Goal: Transaction & Acquisition: Purchase product/service

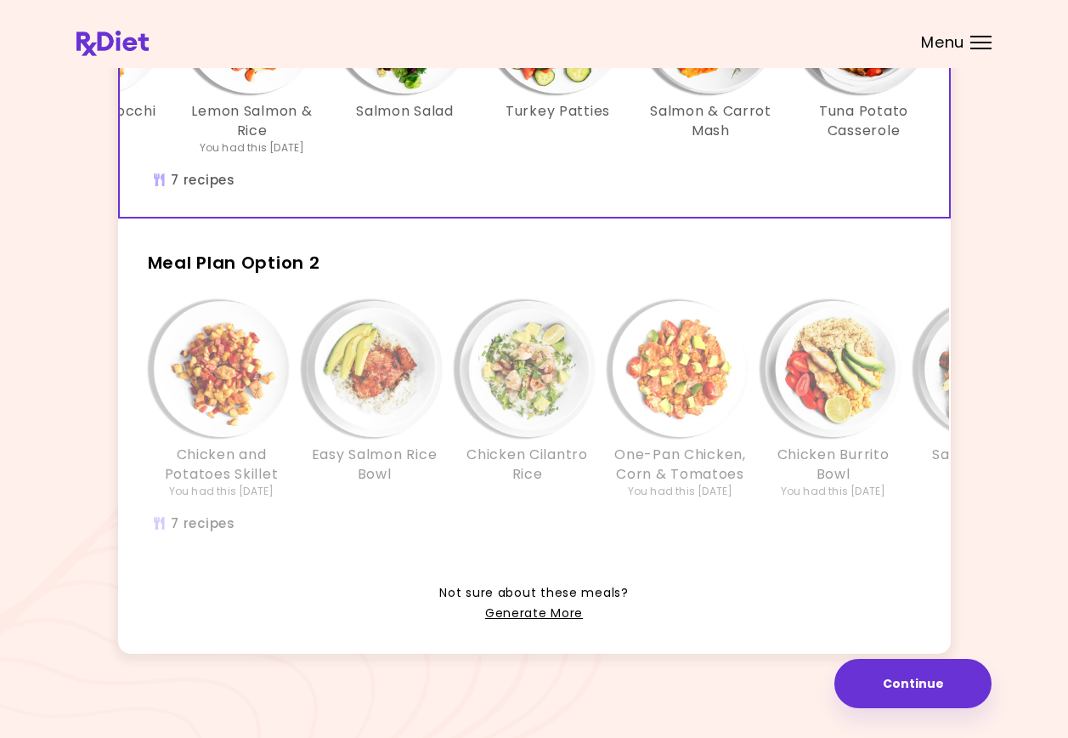
scroll to position [292, 0]
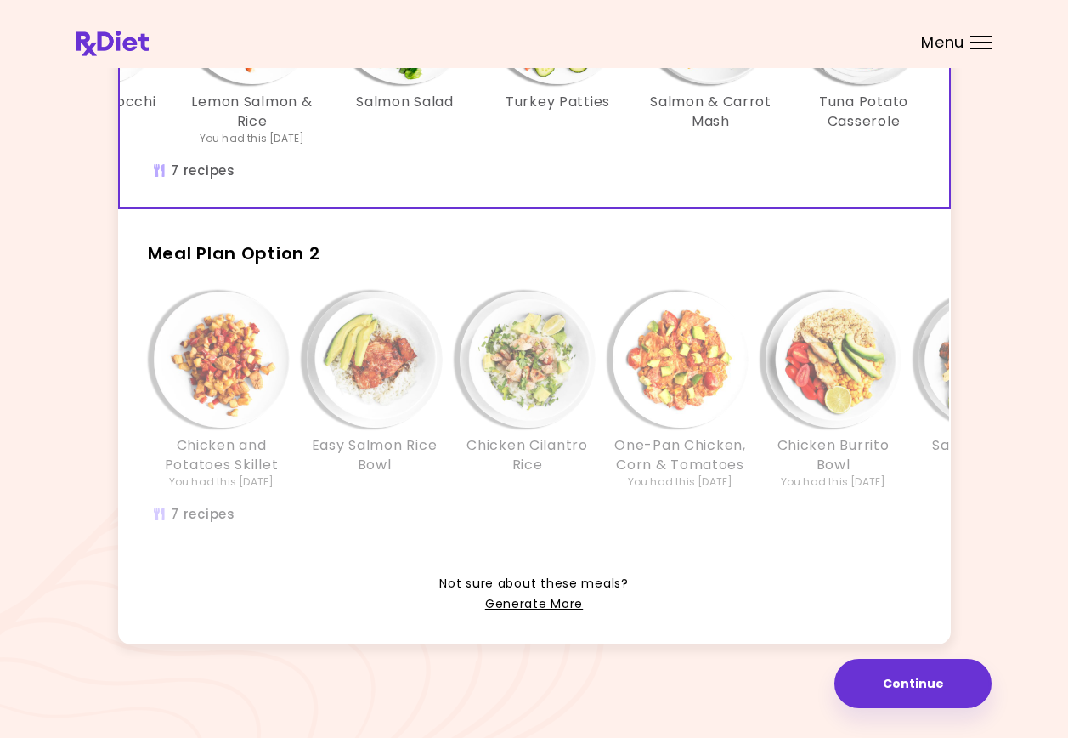
click at [453, 506] on div "Chicken and Potatoes Skillet You had this [DATE] Easy Salmon Rice Bowl Chicken …" at bounding box center [681, 417] width 1122 height 268
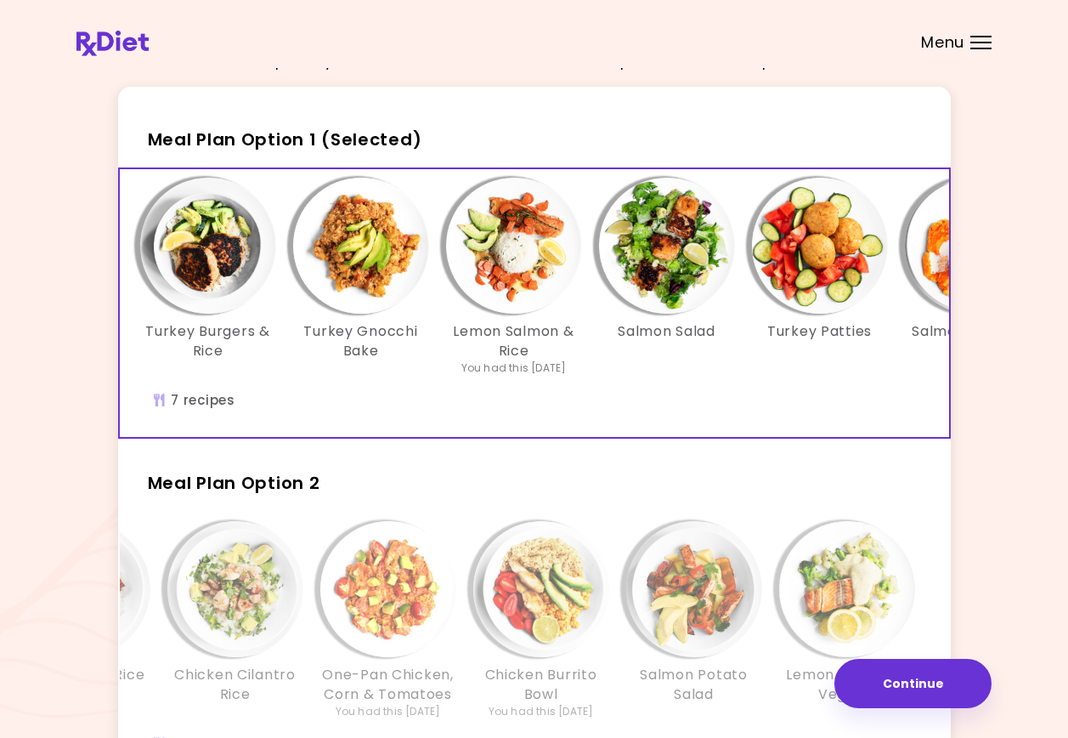
scroll to position [0, 3]
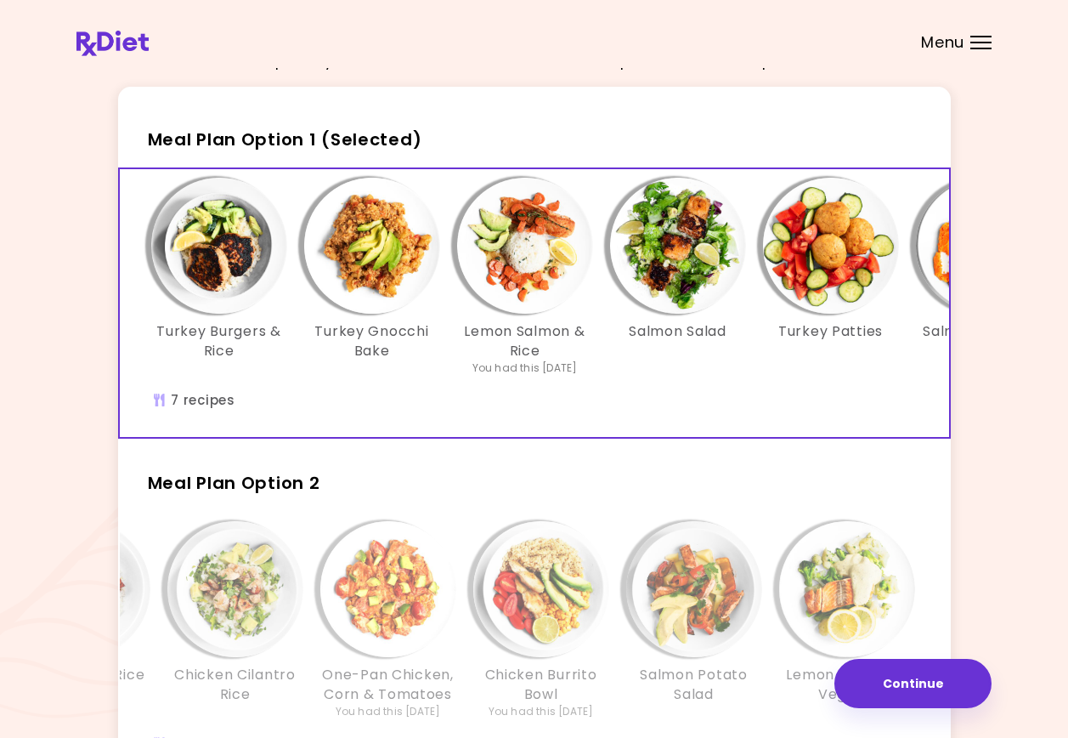
click at [291, 364] on div "Turkey Burgers & Rice" at bounding box center [219, 277] width 153 height 198
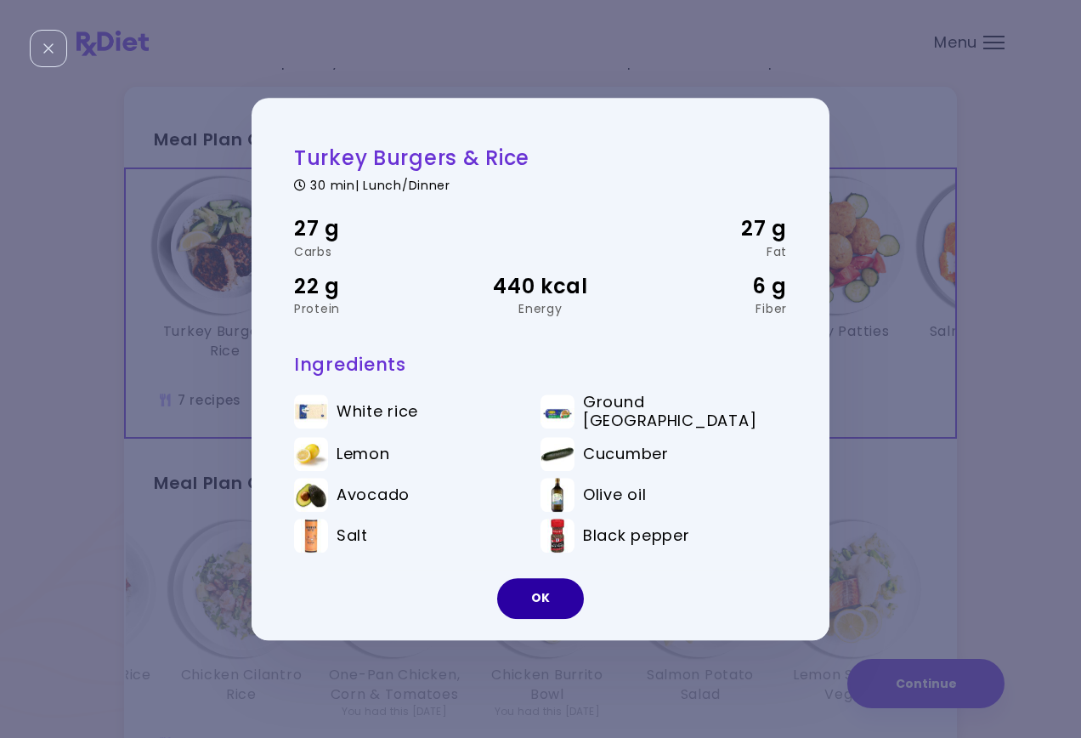
click at [540, 598] on button "OK" at bounding box center [540, 598] width 87 height 41
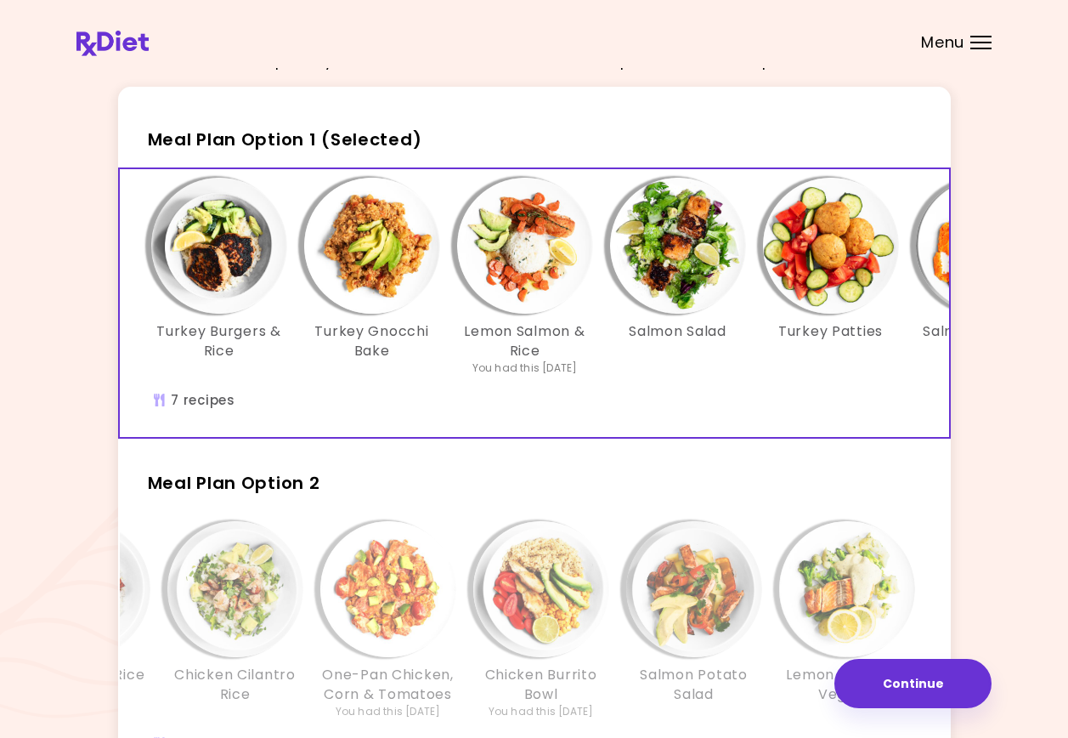
click at [381, 235] on img "Info - Turkey Gnocchi Bake - Meal Plan Option 1 (Selected)" at bounding box center [372, 246] width 136 height 136
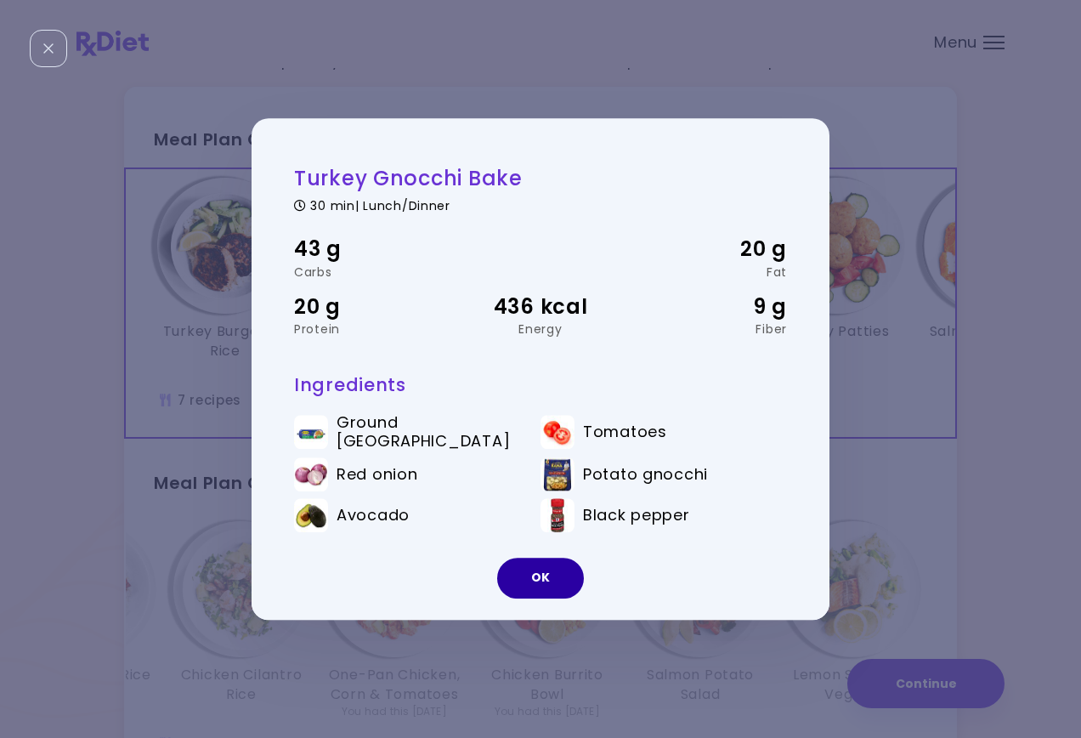
click at [540, 580] on button "OK" at bounding box center [540, 577] width 87 height 41
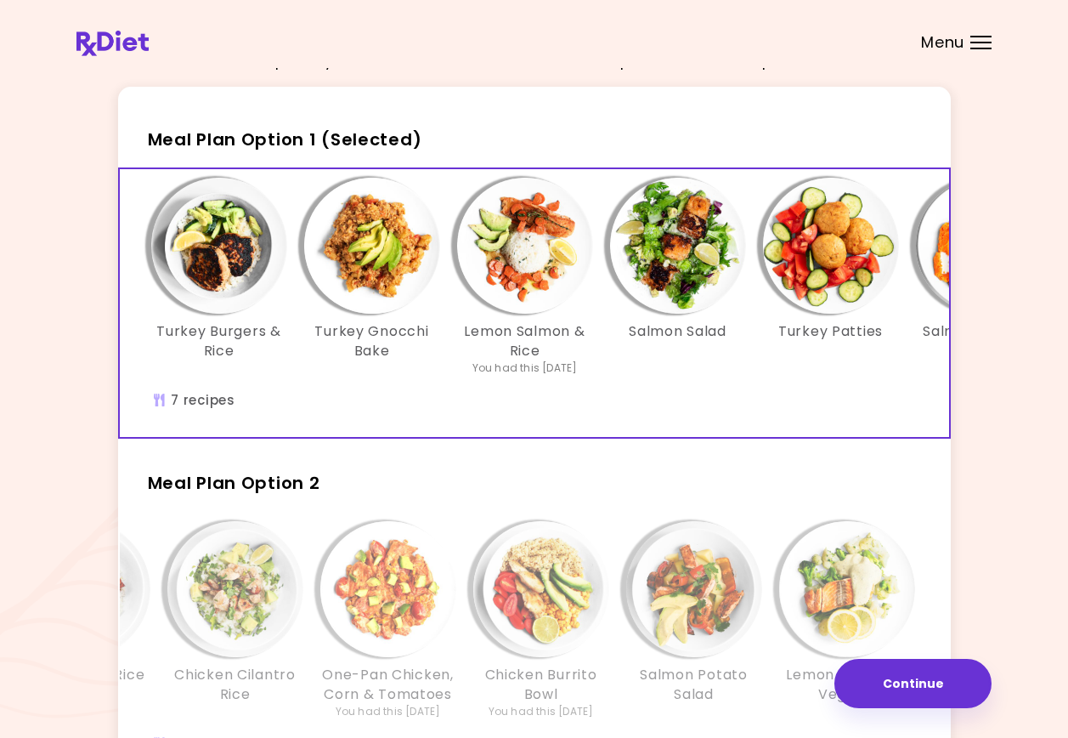
click at [519, 288] on img "Info - Lemon Salmon & Rice - Meal Plan Option 1 (Selected)" at bounding box center [525, 246] width 136 height 136
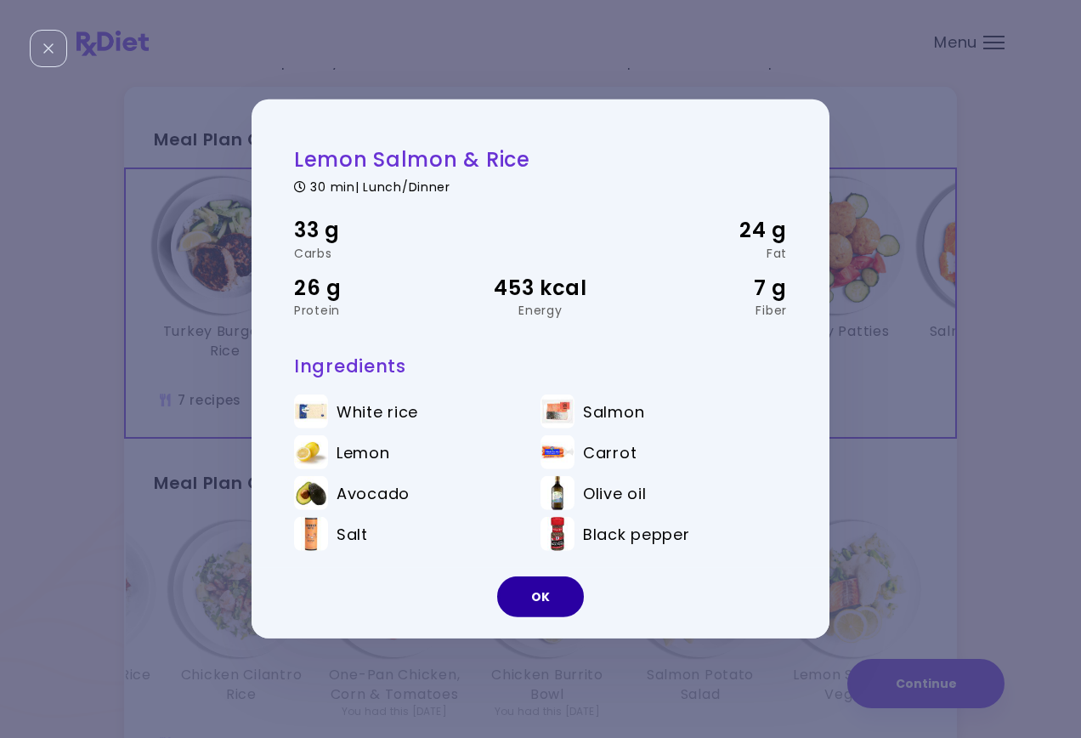
click at [538, 592] on button "OK" at bounding box center [540, 596] width 87 height 41
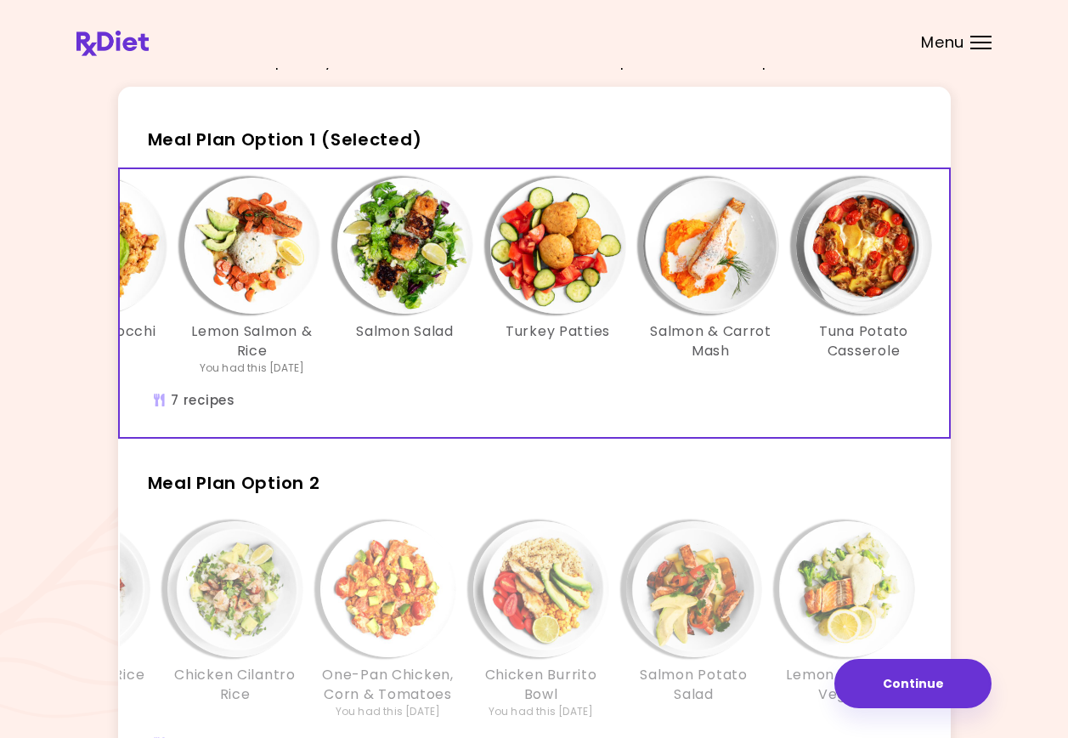
scroll to position [0, 292]
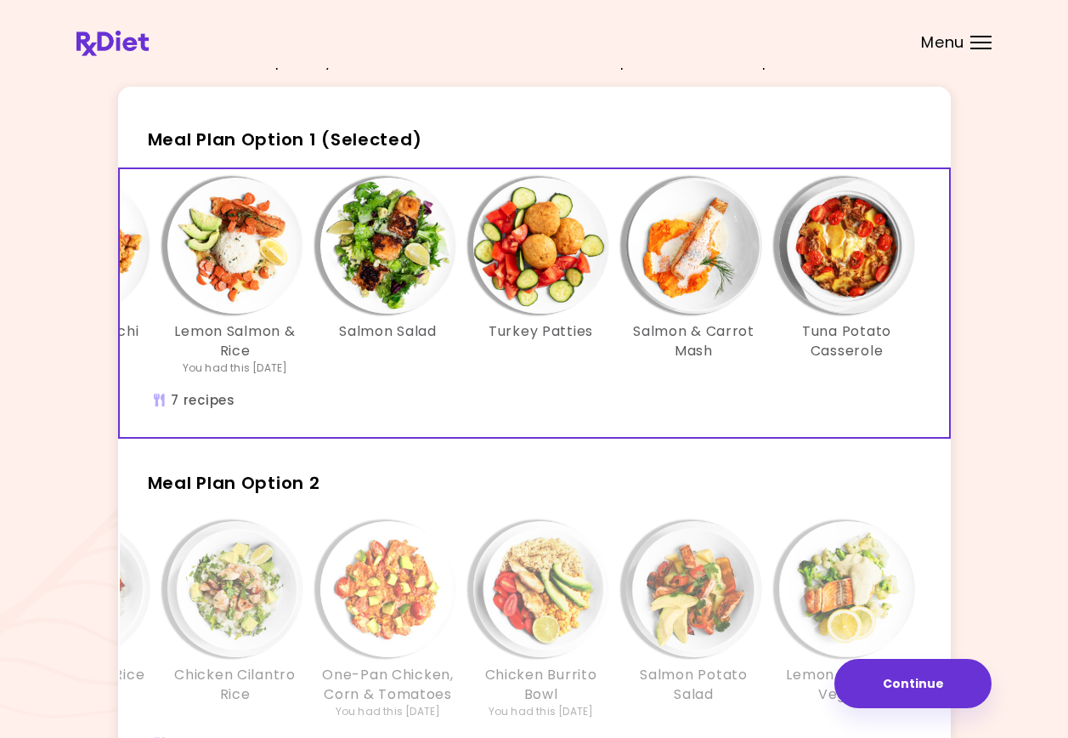
click at [697, 273] on img "Info - Salmon & Carrot Mash - Meal Plan Option 1 (Selected)" at bounding box center [694, 246] width 136 height 136
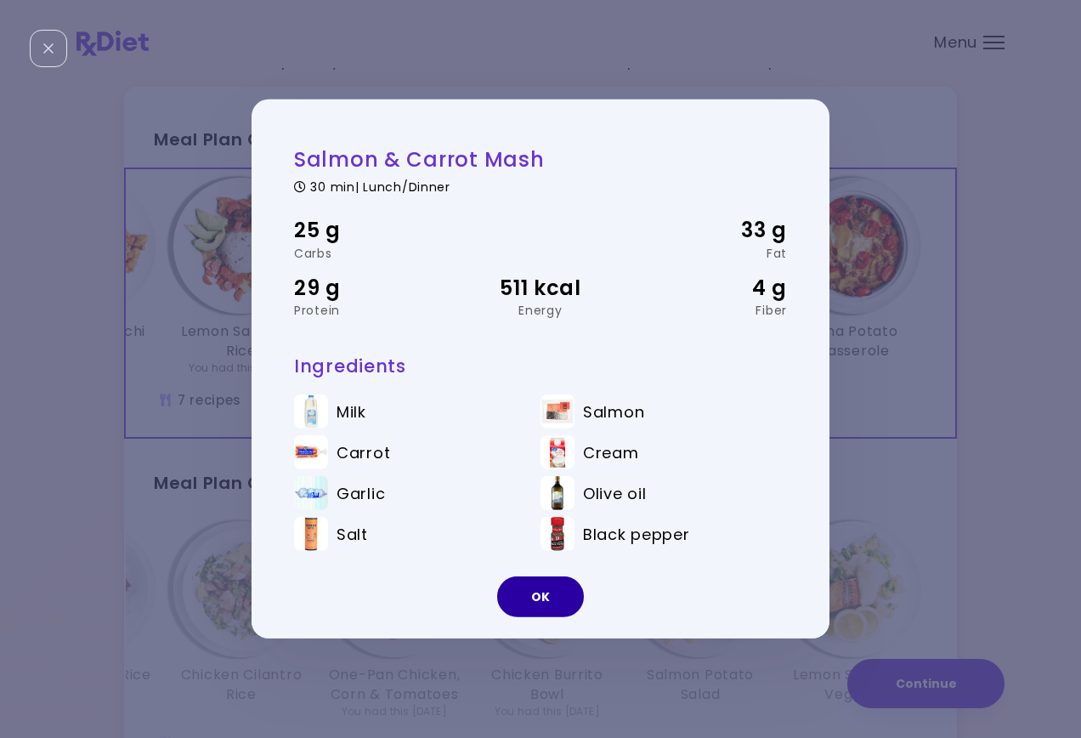
click at [536, 596] on button "OK" at bounding box center [540, 596] width 87 height 41
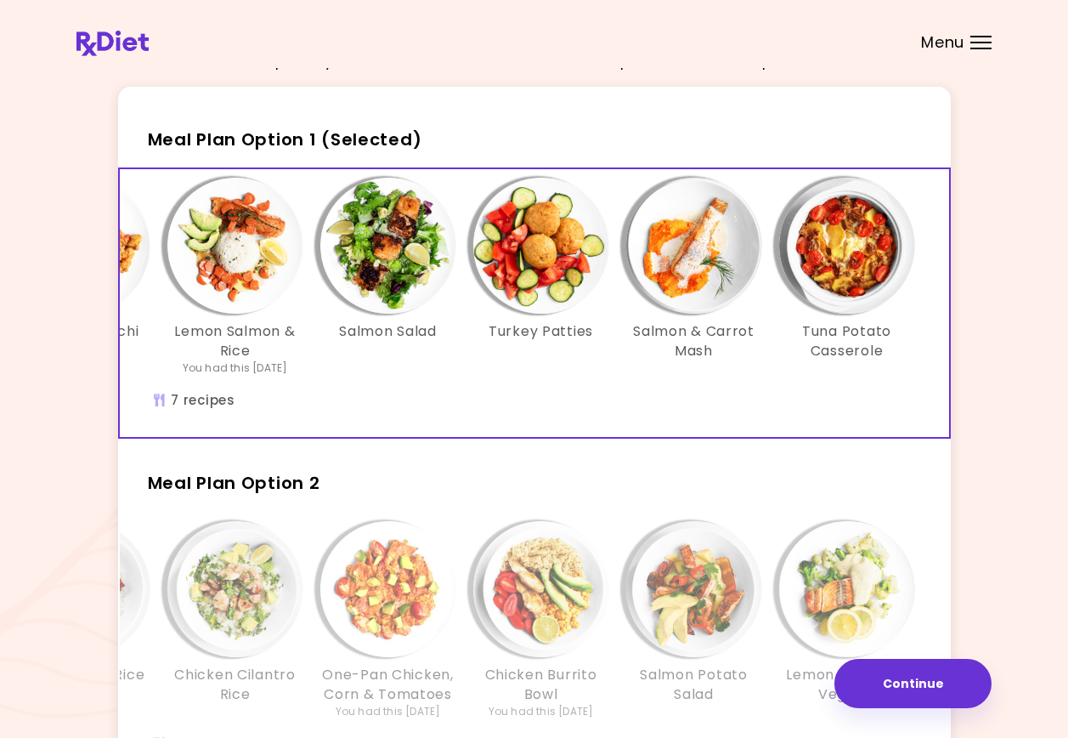
click at [848, 257] on img "Info - Tuna Potato Casserole - Meal Plan Option 1 (Selected)" at bounding box center [847, 246] width 136 height 136
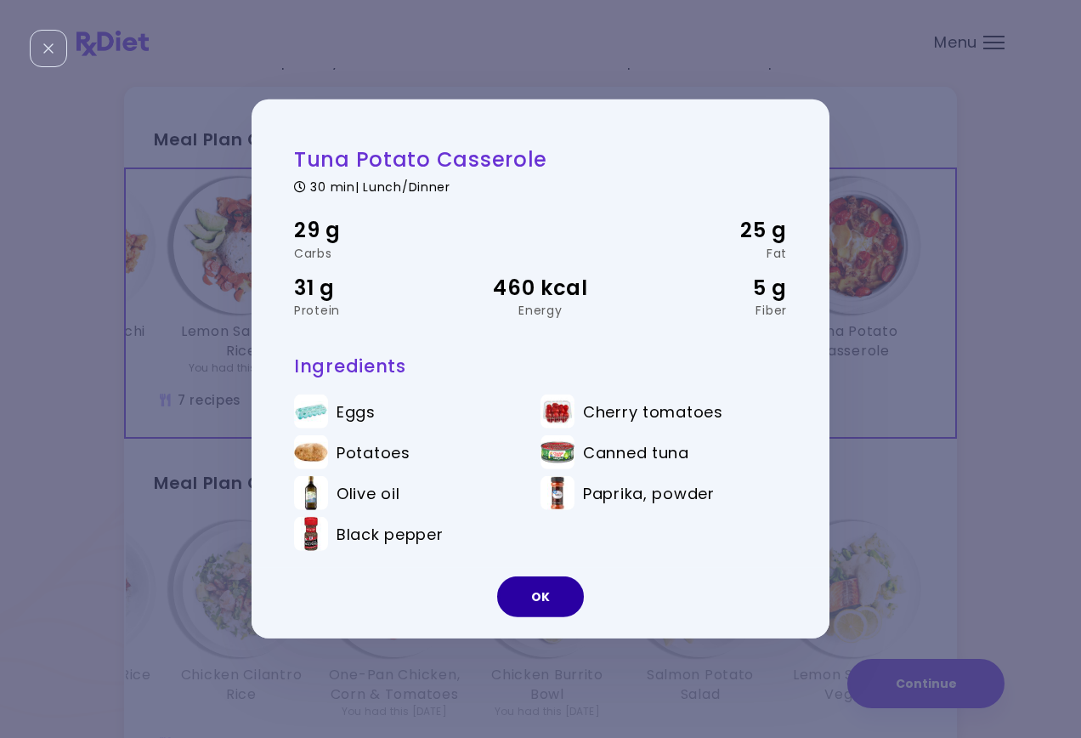
click at [537, 597] on button "OK" at bounding box center [540, 596] width 87 height 41
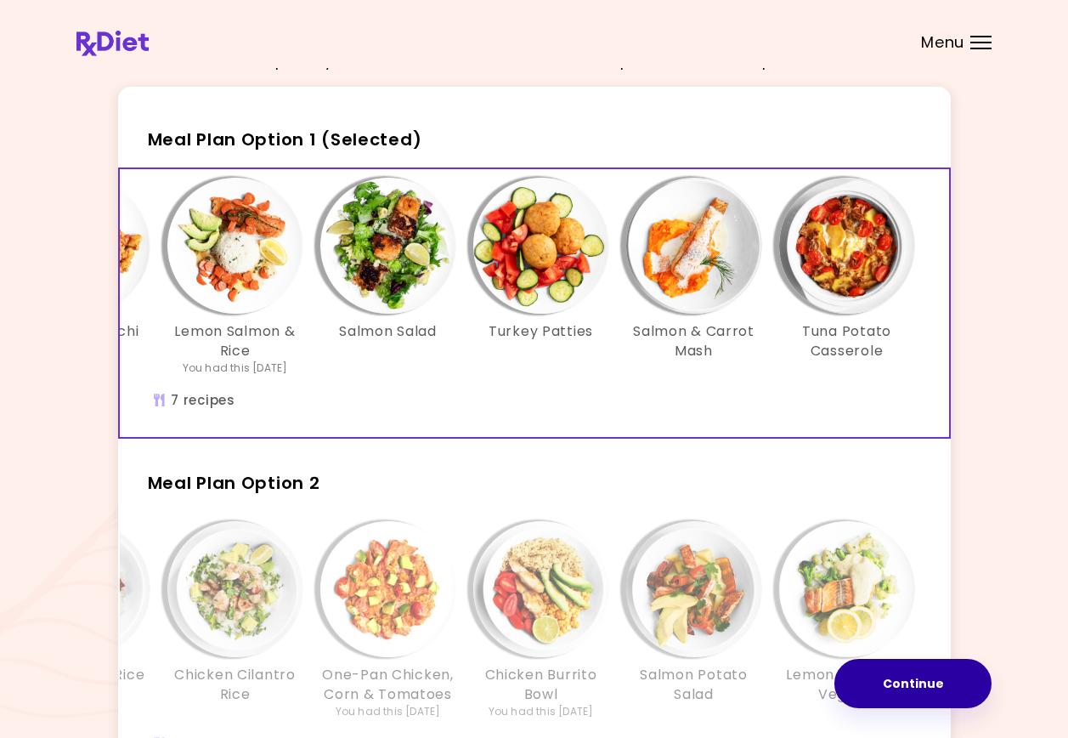
click at [925, 687] on button "Continue" at bounding box center [912, 683] width 157 height 49
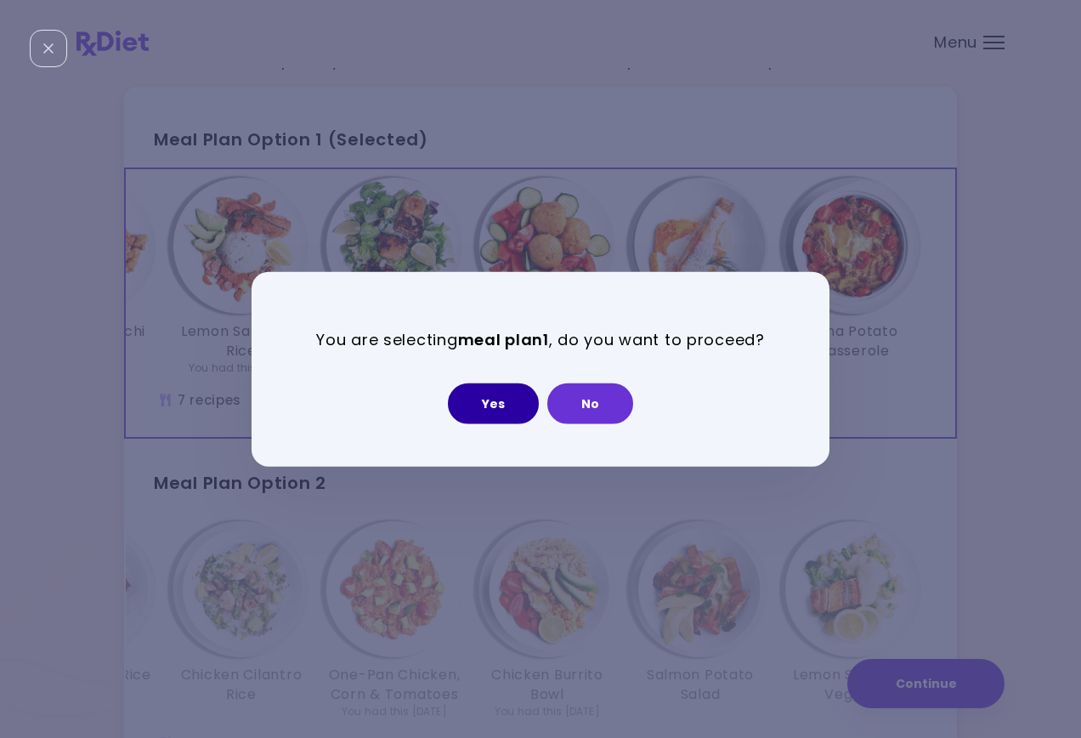
click at [491, 404] on button "Yes" at bounding box center [493, 402] width 91 height 41
select select "**********"
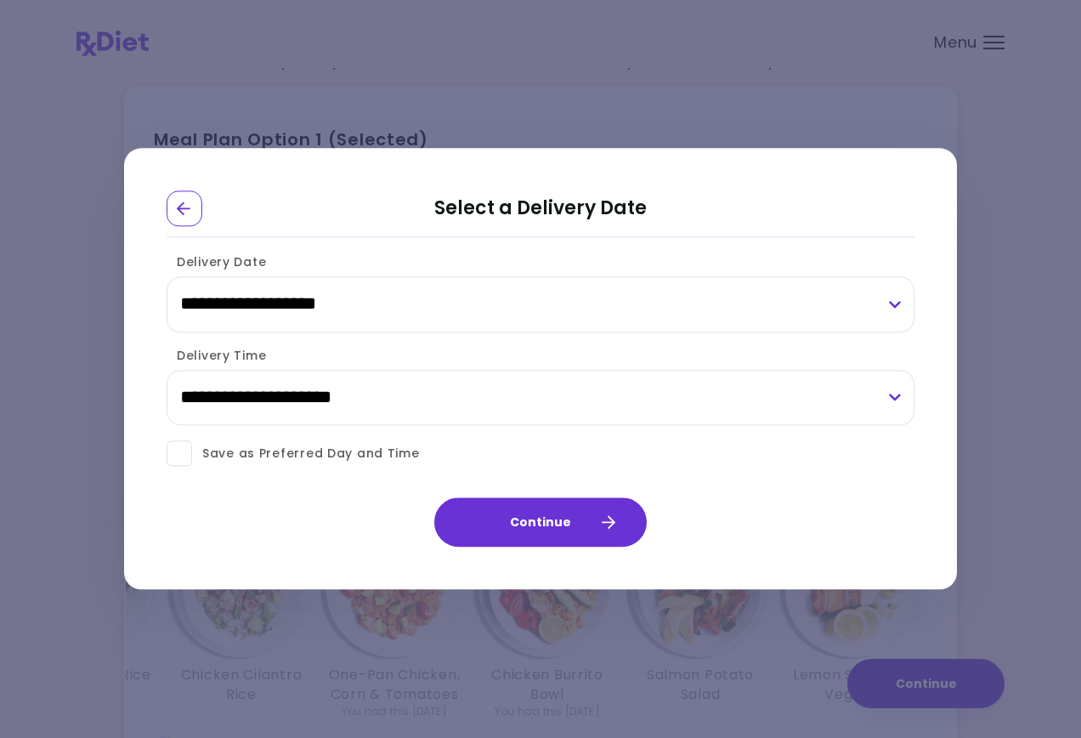
click at [183, 448] on span at bounding box center [179, 453] width 25 height 25
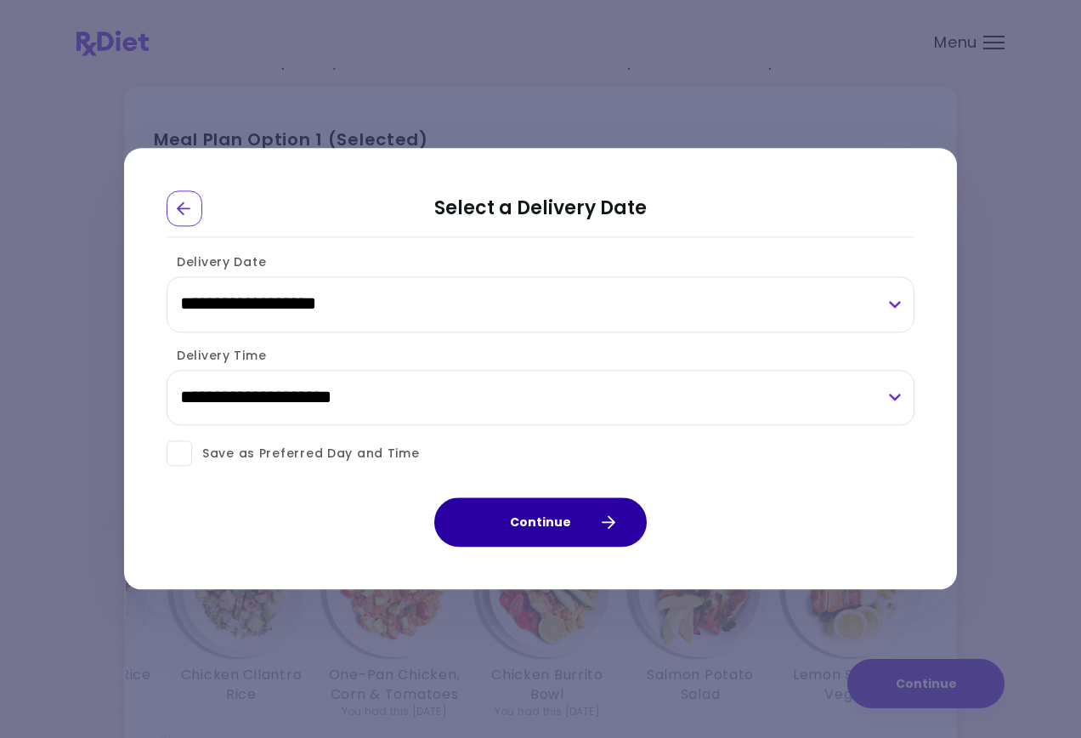
click at [513, 516] on button "Continue" at bounding box center [540, 522] width 212 height 49
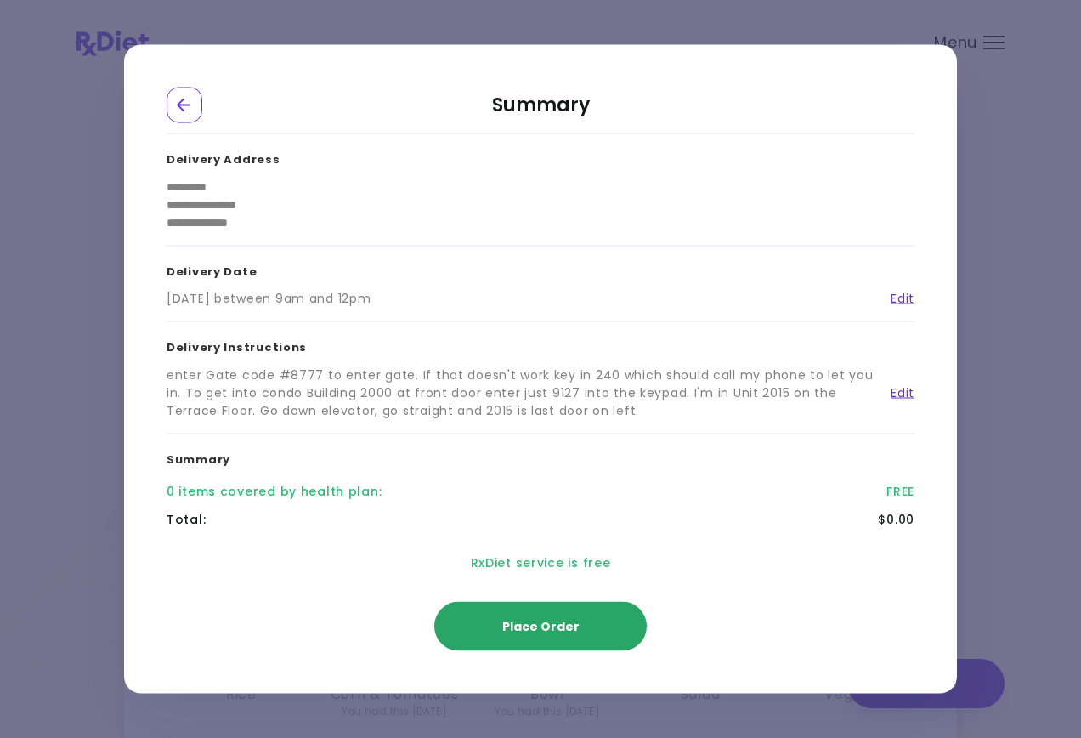
click at [552, 623] on span "Place Order" at bounding box center [540, 626] width 77 height 17
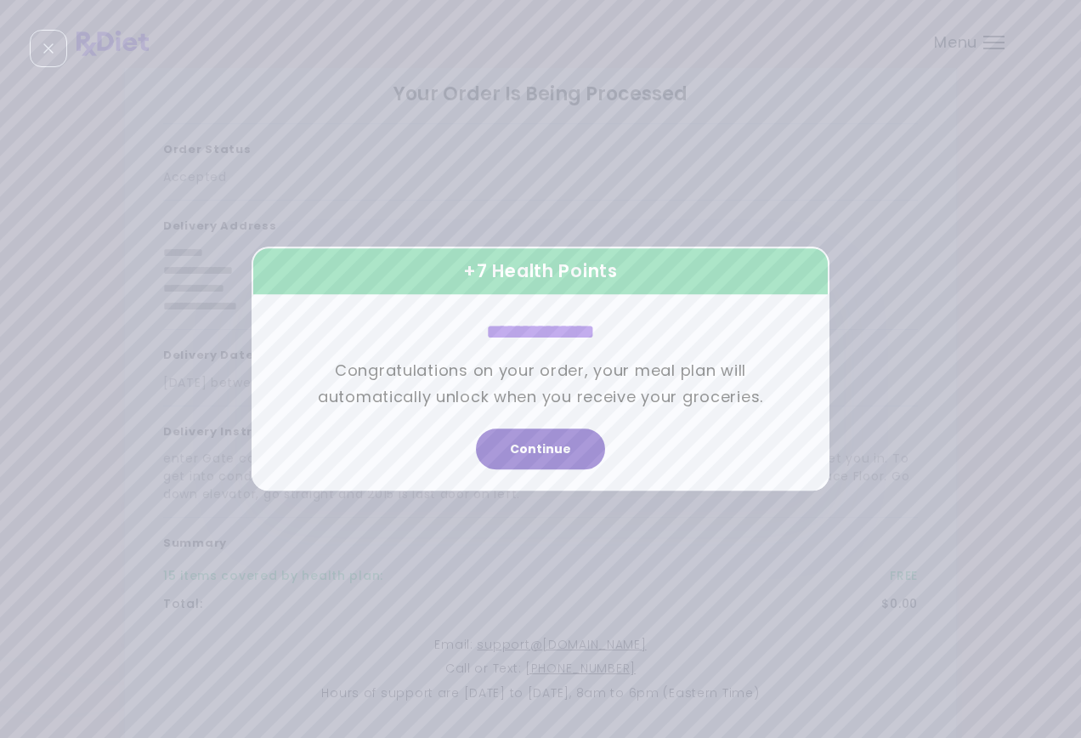
click at [525, 446] on button "Continue" at bounding box center [540, 449] width 129 height 41
